Goal: Task Accomplishment & Management: Complete application form

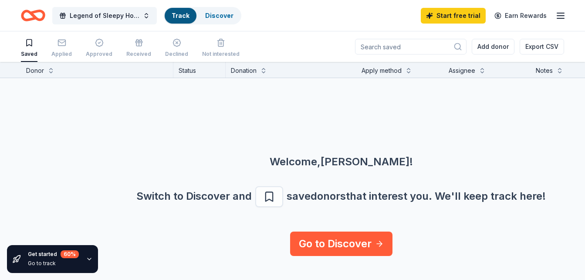
scroll to position [0, 0]
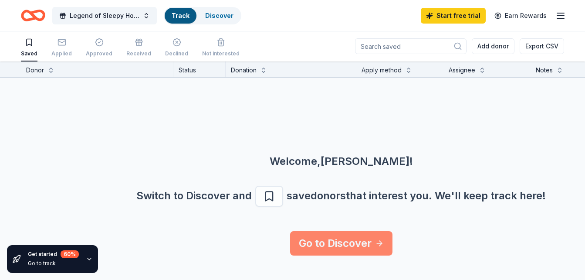
click at [355, 242] on link "Go to Discover" at bounding box center [341, 243] width 102 height 24
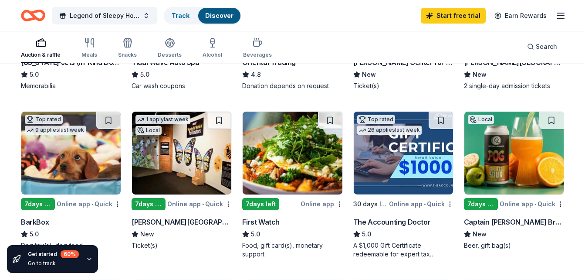
scroll to position [211, 0]
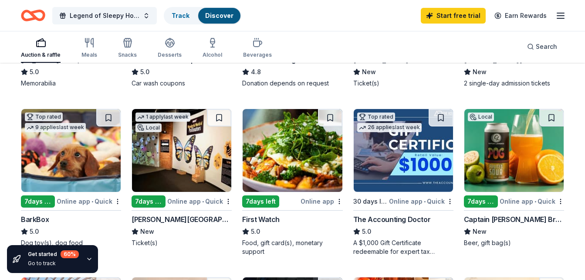
click at [417, 205] on div "Online app • Quick" at bounding box center [421, 201] width 64 height 11
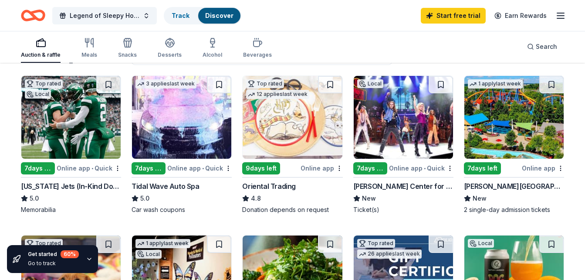
scroll to position [79, 0]
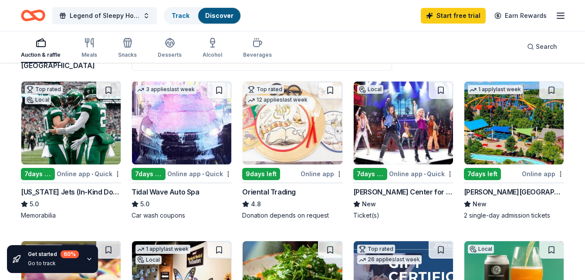
click at [423, 140] on img at bounding box center [403, 122] width 99 height 83
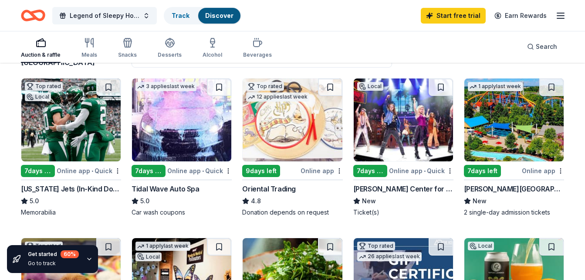
scroll to position [83, 0]
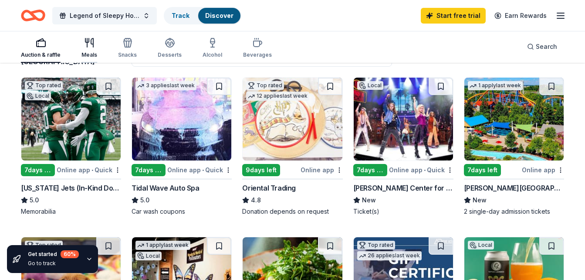
click at [89, 53] on div "Meals" at bounding box center [89, 54] width 16 height 7
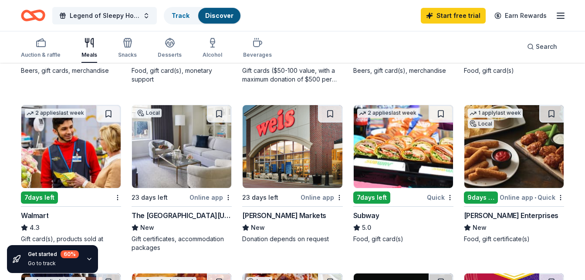
scroll to position [222, 0]
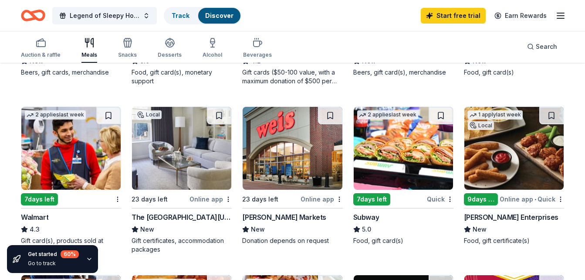
click at [414, 156] on img at bounding box center [403, 148] width 99 height 83
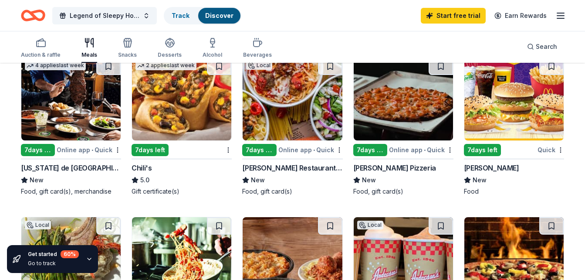
scroll to position [439, 0]
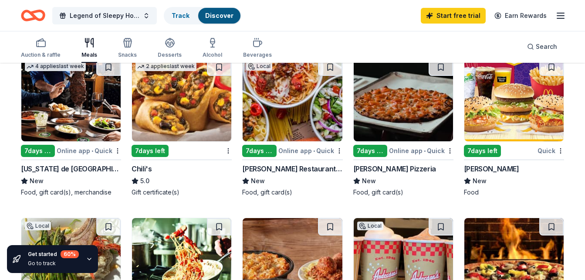
click at [521, 125] on img at bounding box center [514, 99] width 99 height 83
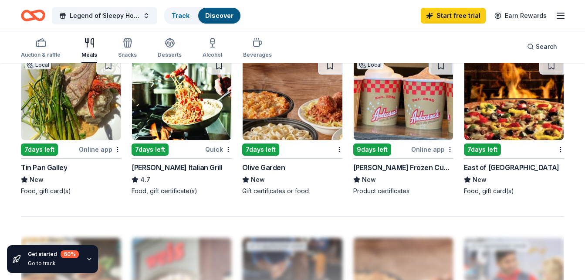
scroll to position [601, 0]
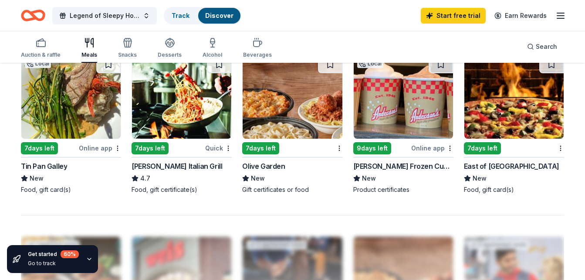
click at [322, 126] on img at bounding box center [292, 97] width 99 height 83
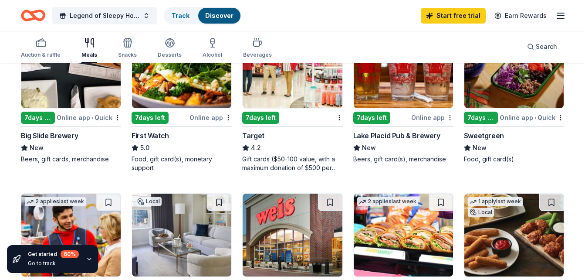
scroll to position [139, 0]
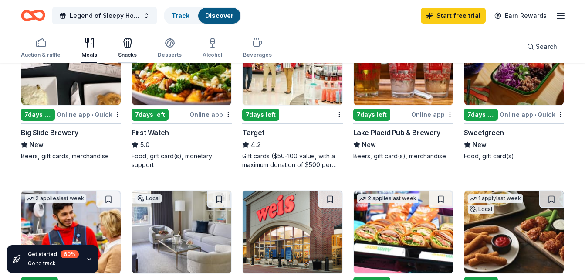
click at [129, 44] on icon "button" at bounding box center [129, 44] width 0 height 6
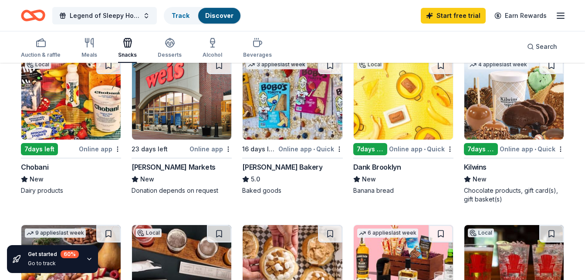
scroll to position [105, 0]
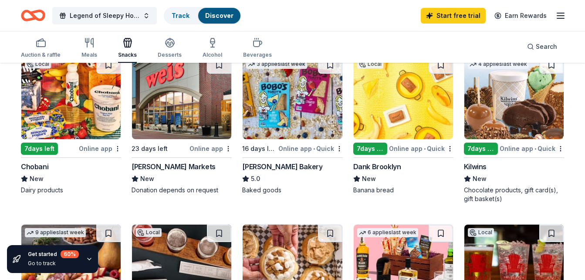
click at [183, 109] on img at bounding box center [181, 97] width 99 height 83
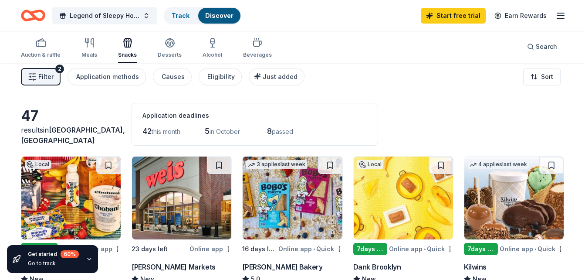
scroll to position [0, 0]
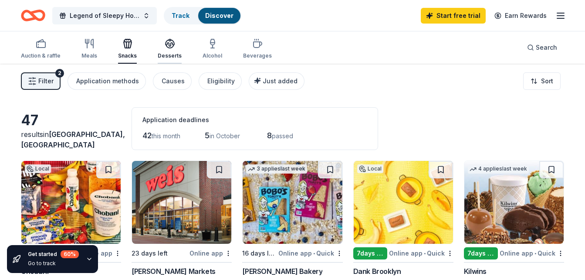
click at [176, 55] on div "Desserts" at bounding box center [170, 55] width 24 height 7
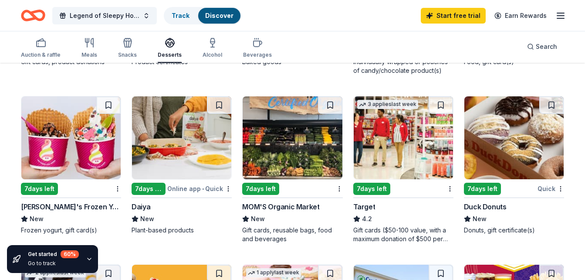
scroll to position [397, 0]
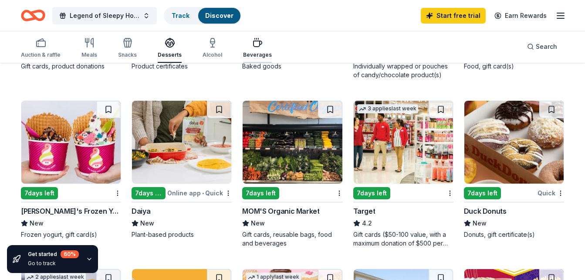
click at [256, 45] on icon "button" at bounding box center [257, 42] width 10 height 10
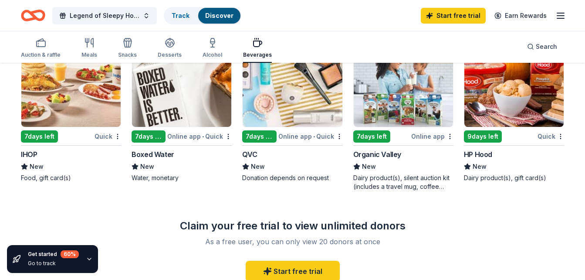
scroll to position [458, 0]
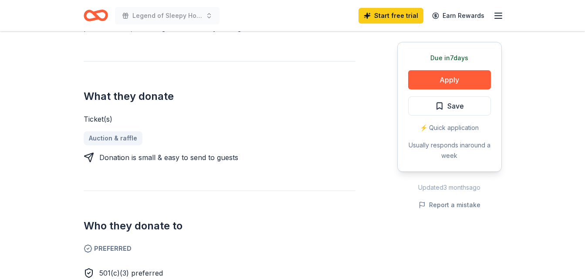
scroll to position [311, 0]
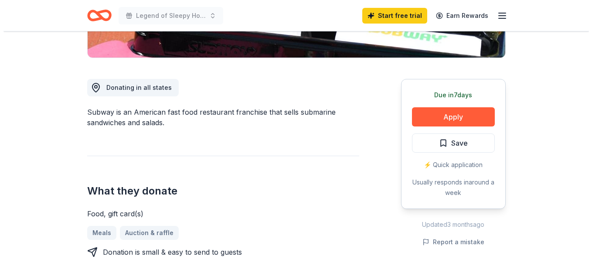
scroll to position [236, 0]
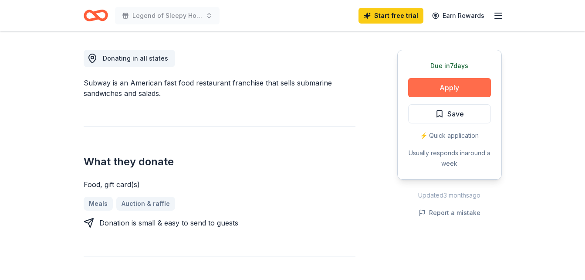
click at [456, 90] on button "Apply" at bounding box center [449, 87] width 83 height 19
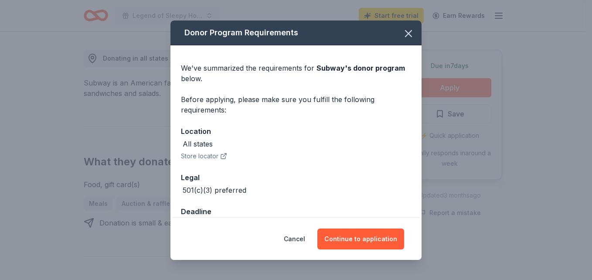
scroll to position [24, 0]
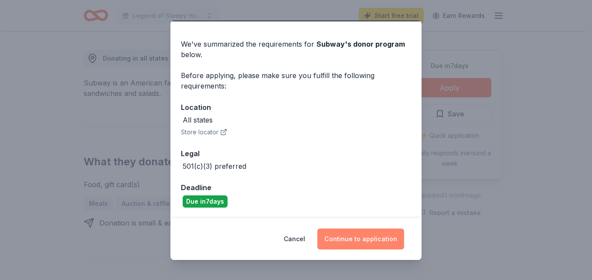
click at [363, 242] on button "Continue to application" at bounding box center [360, 238] width 87 height 21
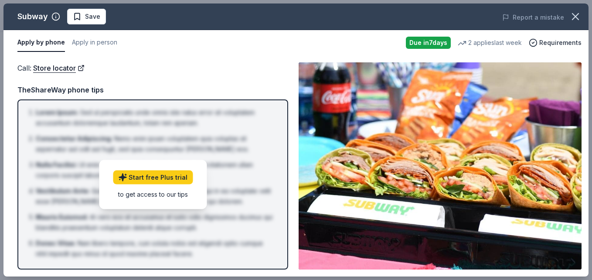
click at [382, 177] on img at bounding box center [440, 165] width 283 height 207
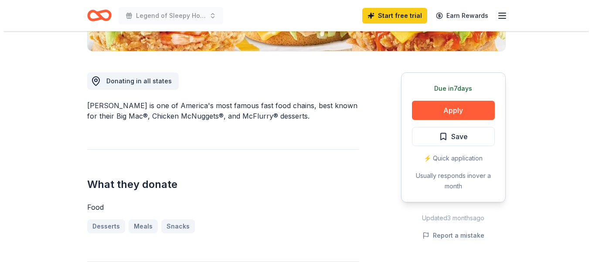
scroll to position [221, 0]
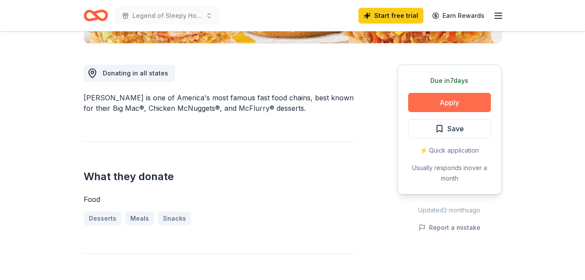
click at [448, 98] on button "Apply" at bounding box center [449, 102] width 83 height 19
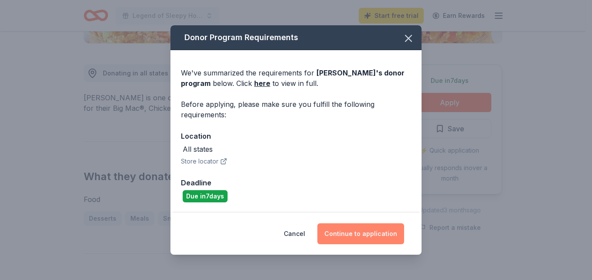
click at [374, 234] on button "Continue to application" at bounding box center [360, 233] width 87 height 21
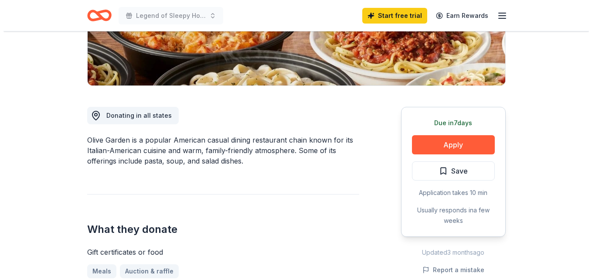
scroll to position [184, 0]
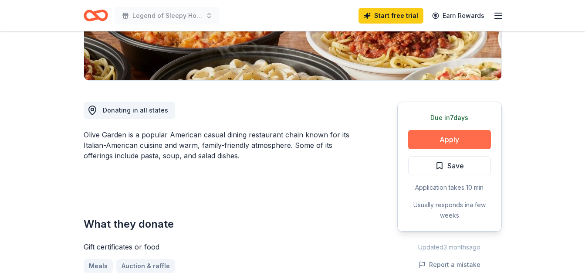
click at [435, 138] on button "Apply" at bounding box center [449, 139] width 83 height 19
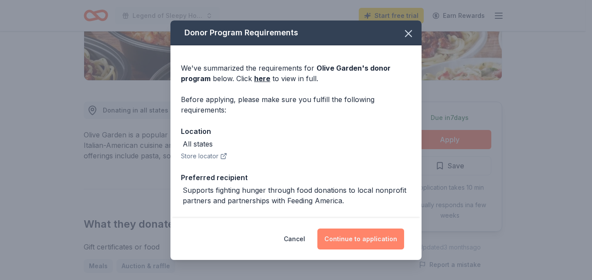
click at [360, 240] on button "Continue to application" at bounding box center [360, 238] width 87 height 21
click at [317, 228] on button "Continue to application" at bounding box center [360, 238] width 87 height 21
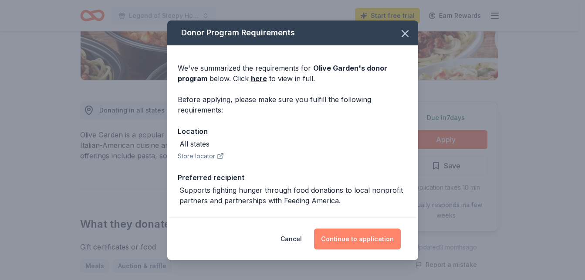
click at [314, 228] on button "Continue to application" at bounding box center [357, 238] width 87 height 21
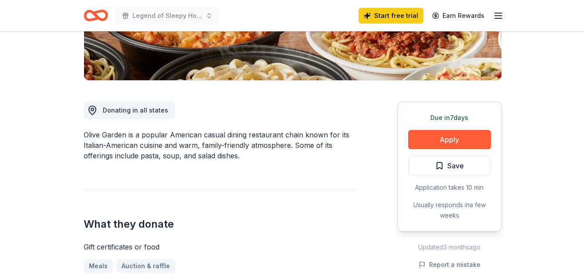
click at [313, 224] on button "Continue to application" at bounding box center [354, 234] width 82 height 20
click button "Continue to application" at bounding box center [354, 234] width 82 height 20
click at [408, 130] on button "Apply" at bounding box center [449, 139] width 83 height 19
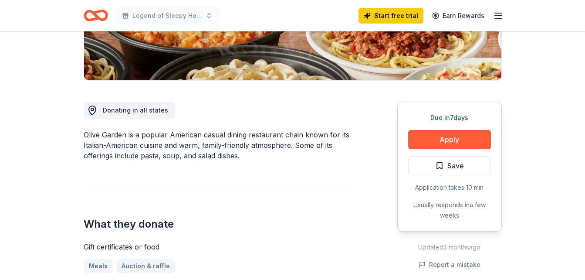
click at [408, 130] on button "Apply" at bounding box center [449, 139] width 83 height 19
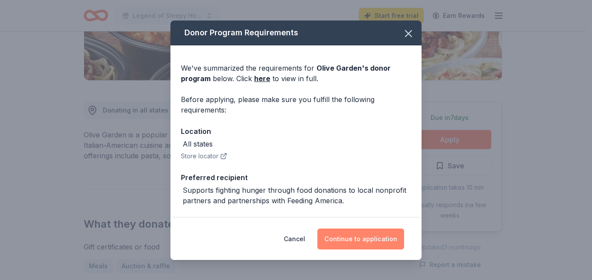
click at [365, 241] on button "Continue to application" at bounding box center [360, 238] width 87 height 21
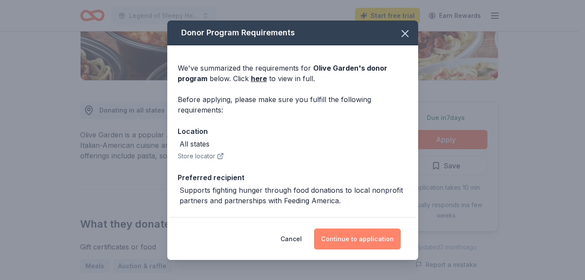
click at [314, 228] on button "Continue to application" at bounding box center [357, 238] width 87 height 21
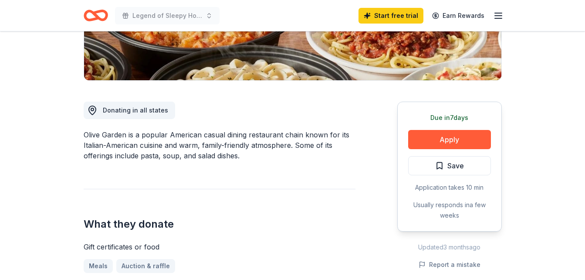
click at [313, 224] on button "Continue to application" at bounding box center [354, 234] width 82 height 20
click button "Continue to application" at bounding box center [354, 234] width 82 height 20
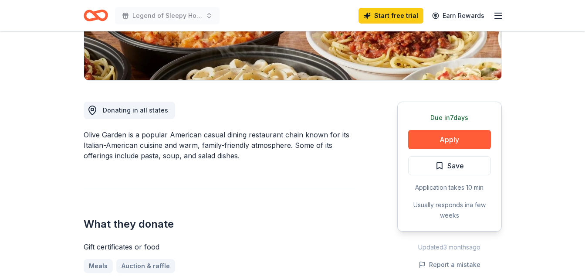
click at [408, 130] on button "Apply" at bounding box center [449, 139] width 83 height 19
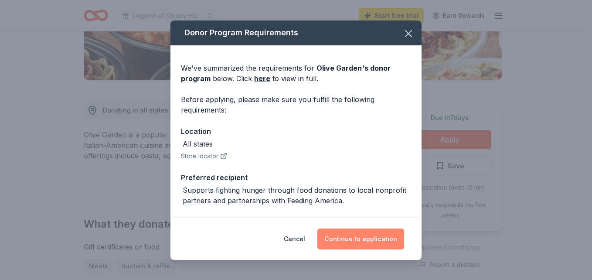
click at [364, 238] on button "Continue to application" at bounding box center [360, 238] width 87 height 21
click at [317, 228] on button "Continue to application" at bounding box center [360, 238] width 87 height 21
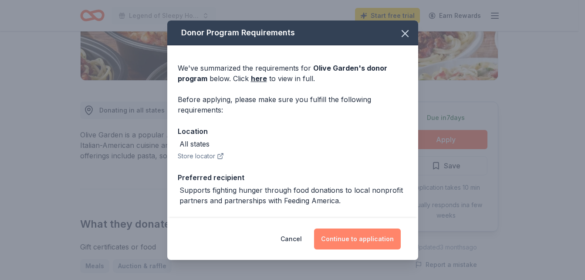
click at [314, 228] on button "Continue to application" at bounding box center [357, 238] width 87 height 21
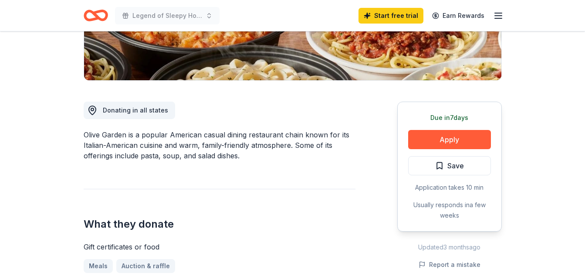
click at [313, 224] on button "Continue to application" at bounding box center [354, 234] width 82 height 20
click button "Continue to application" at bounding box center [354, 234] width 82 height 20
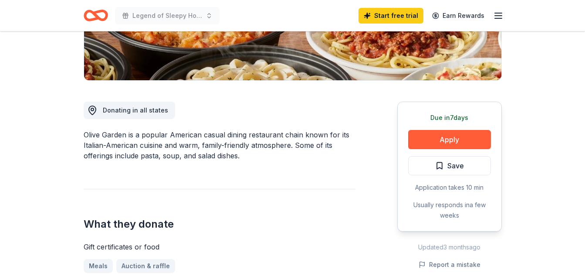
click at [408, 130] on button "Apply" at bounding box center [449, 139] width 83 height 19
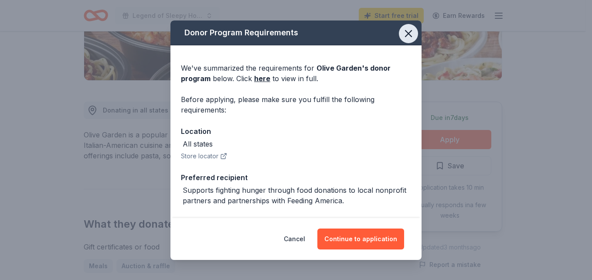
click at [404, 29] on icon "button" at bounding box center [408, 33] width 12 height 12
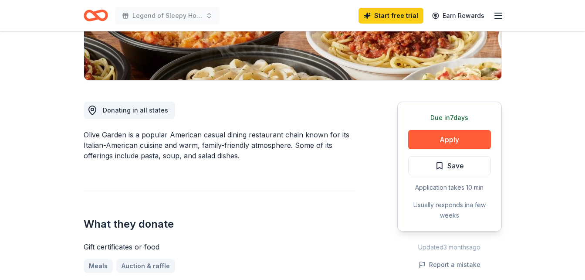
click at [408, 130] on button "Apply" at bounding box center [449, 139] width 83 height 19
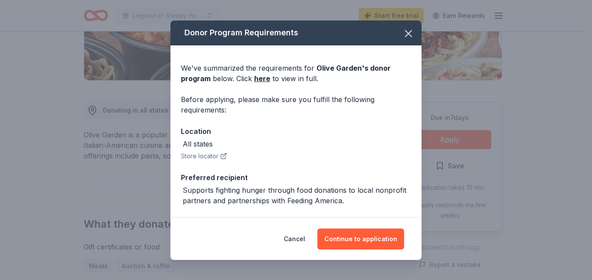
scroll to position [34, 0]
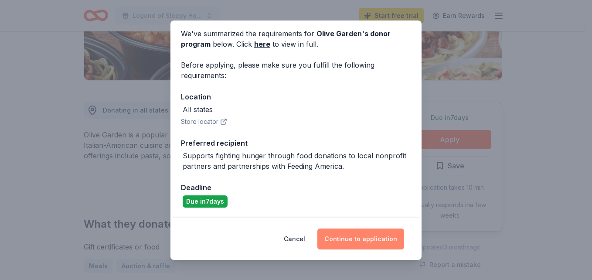
click at [358, 248] on button "Continue to application" at bounding box center [360, 238] width 87 height 21
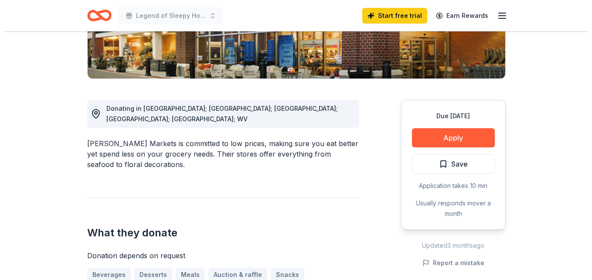
scroll to position [187, 0]
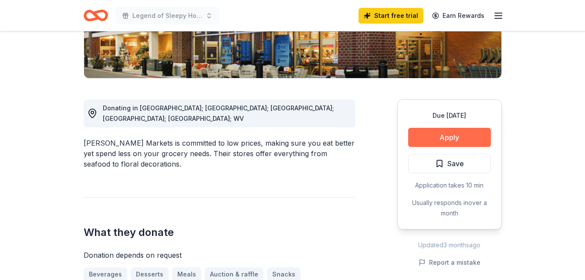
click at [461, 137] on button "Apply" at bounding box center [449, 137] width 83 height 19
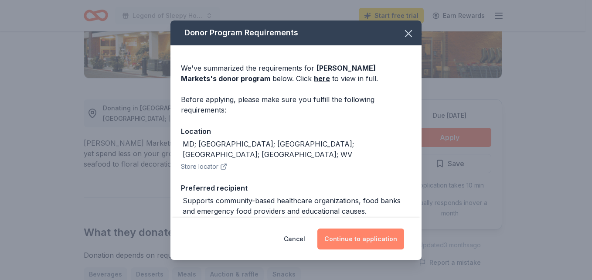
click at [373, 241] on button "Continue to application" at bounding box center [360, 238] width 87 height 21
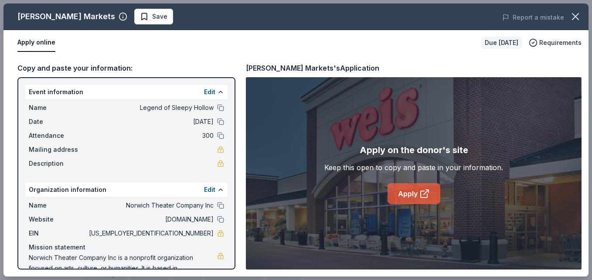
click at [417, 198] on link "Apply" at bounding box center [413, 193] width 53 height 21
